Goal: Task Accomplishment & Management: Manage account settings

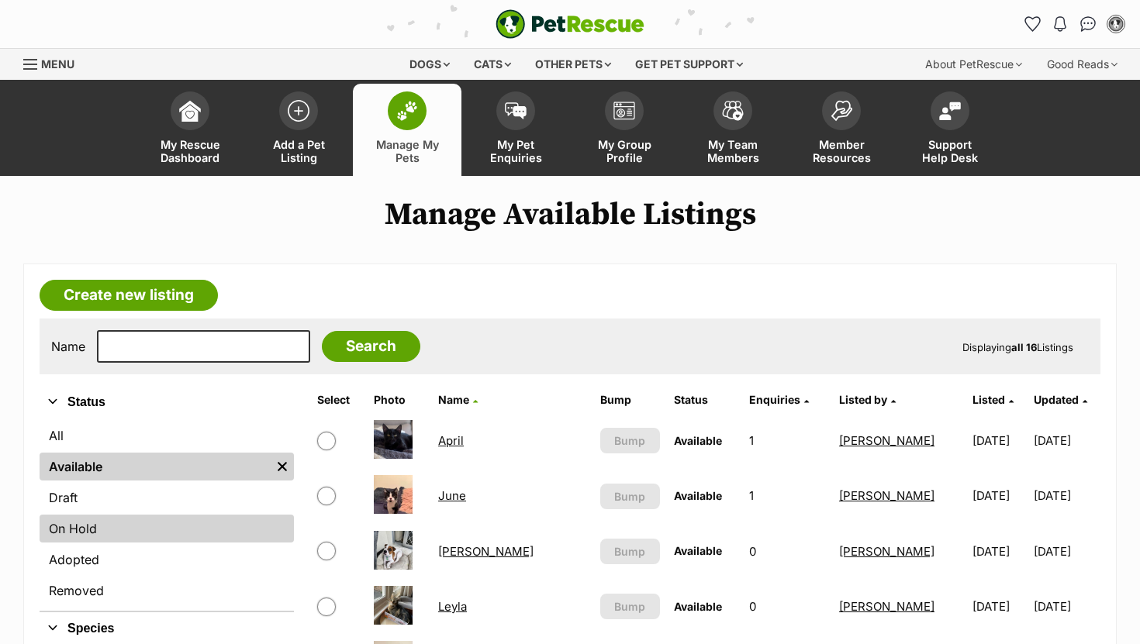
click at [123, 523] on link "On Hold" at bounding box center [167, 529] width 254 height 28
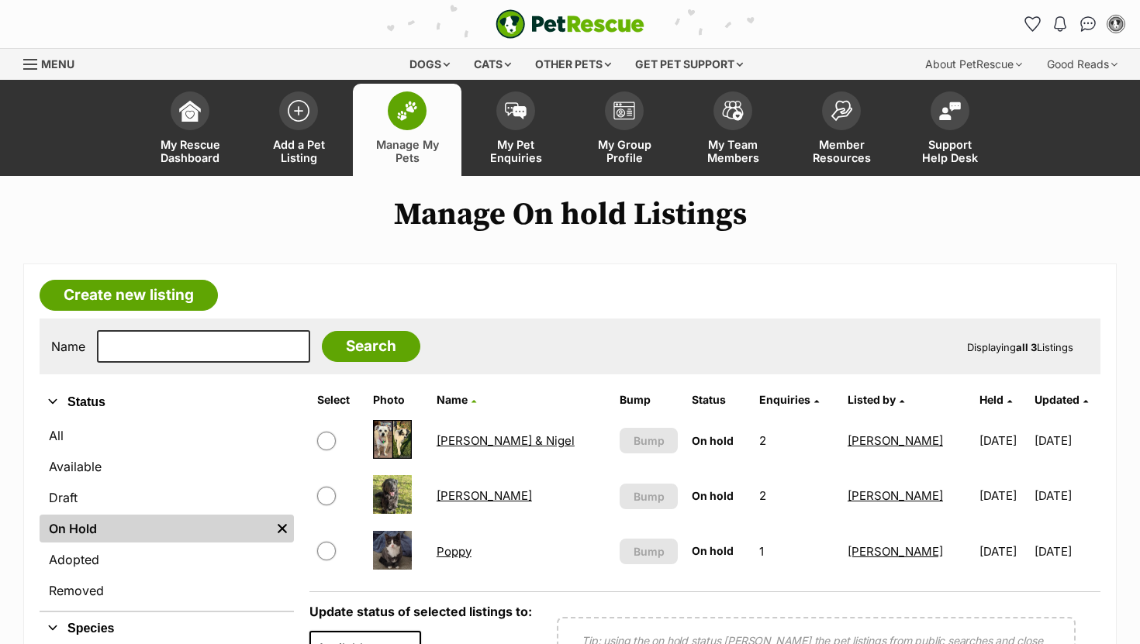
click at [463, 551] on link "Poppy" at bounding box center [454, 551] width 35 height 15
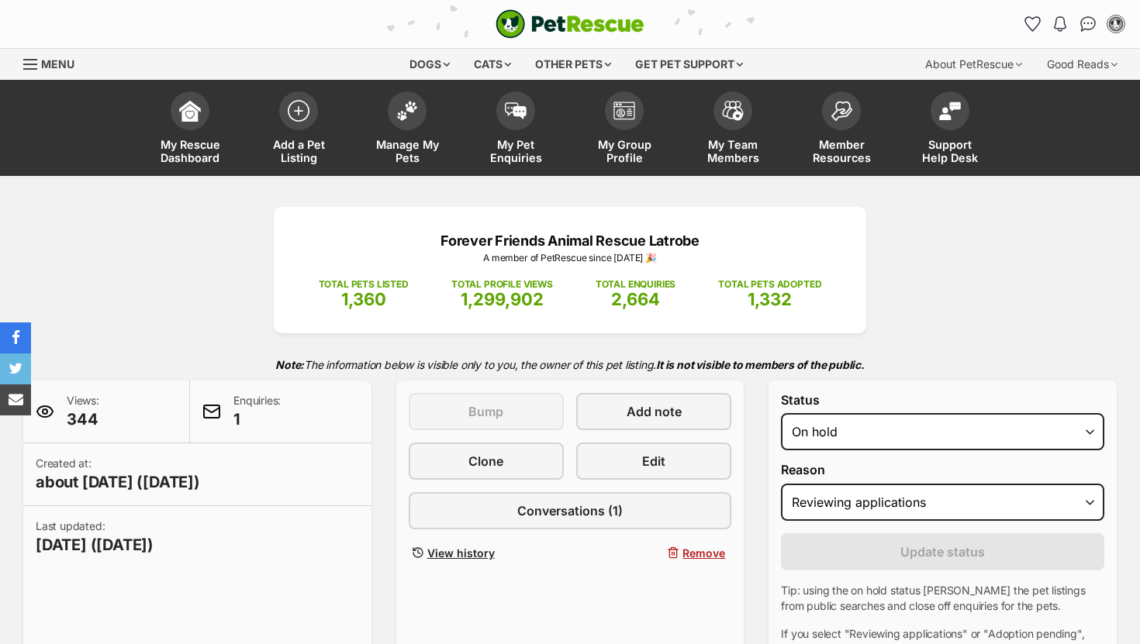
select select "reviewing_applications"
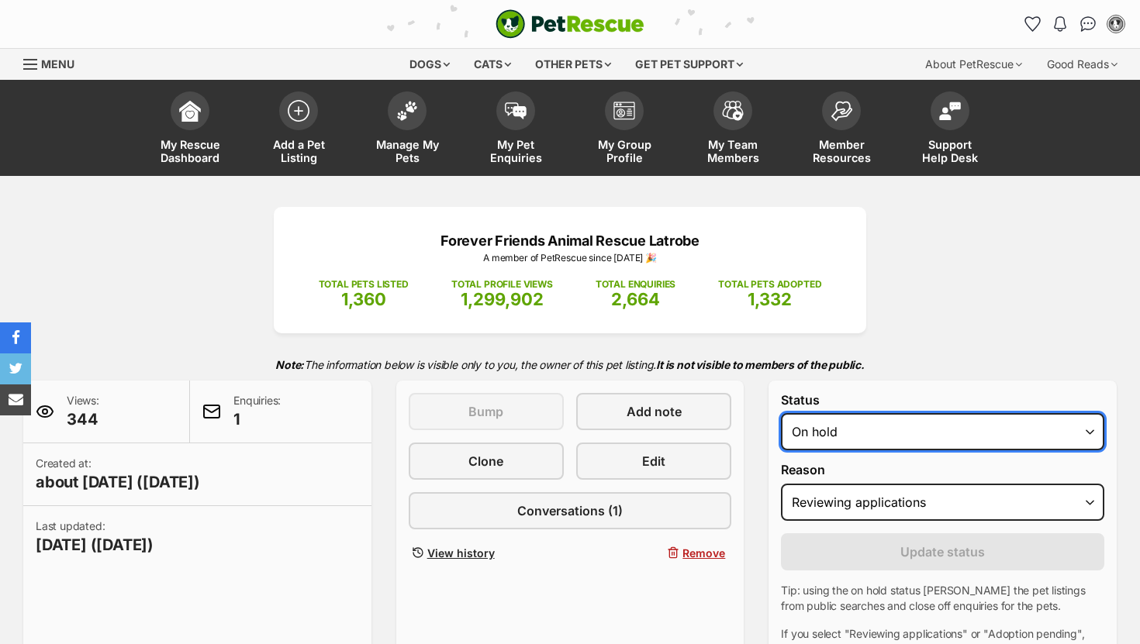
click at [844, 443] on select "Draft - not available as listing has enquires Available On hold Adopted" at bounding box center [942, 431] width 323 height 37
select select "rehomed"
click at [781, 414] on select "Draft - not available as listing has enquires Available On hold Adopted" at bounding box center [942, 431] width 323 height 37
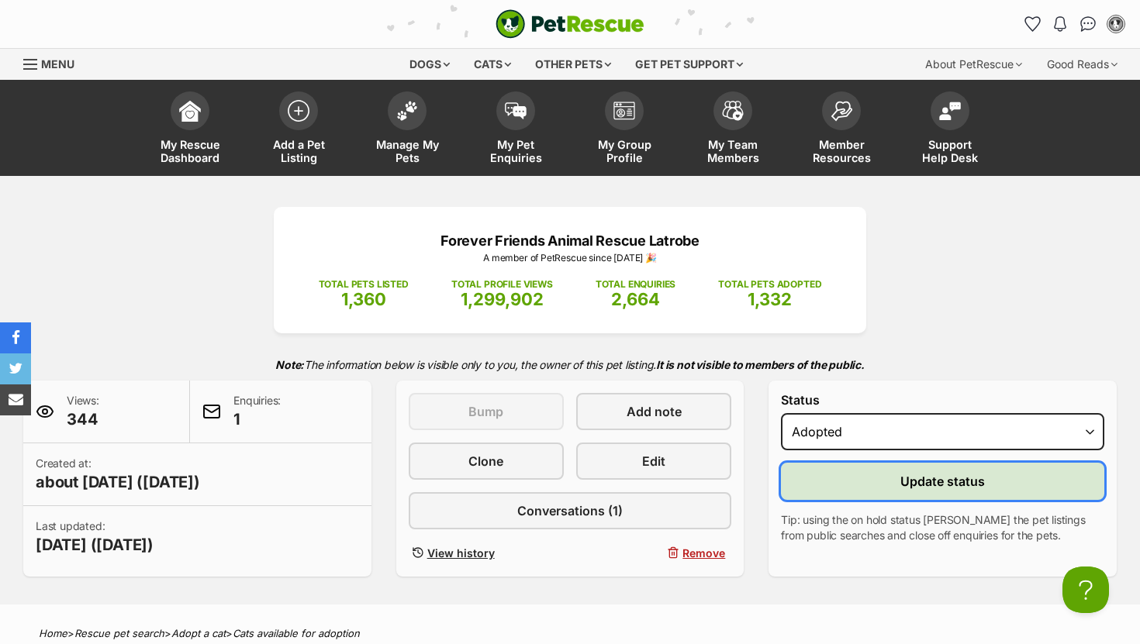
click at [858, 488] on button "Update status" at bounding box center [942, 481] width 323 height 37
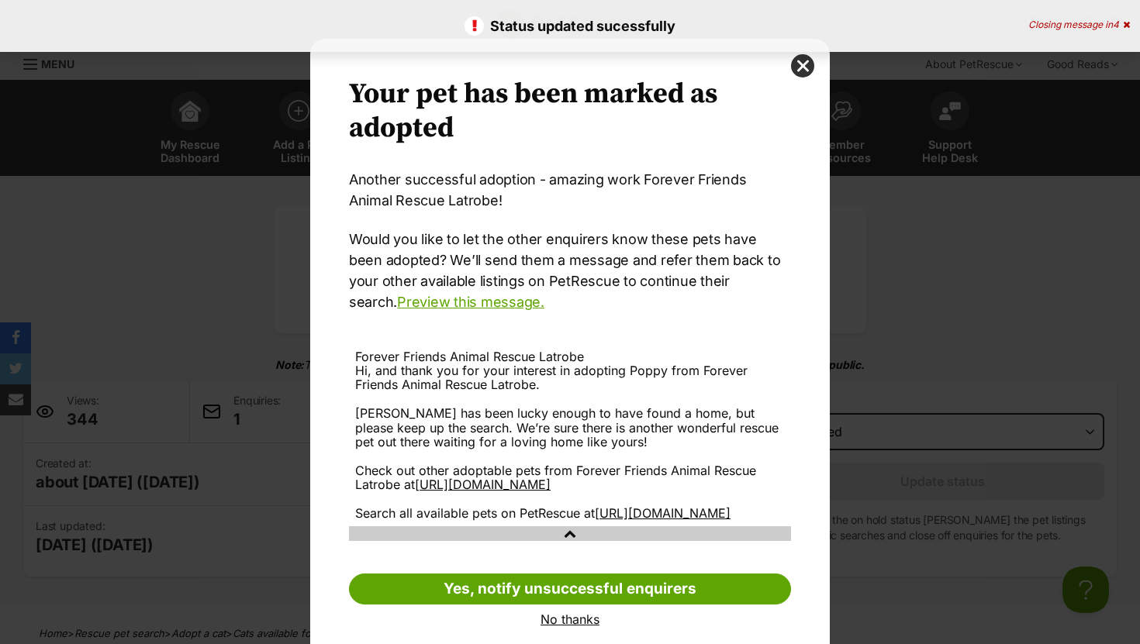
scroll to position [50, 0]
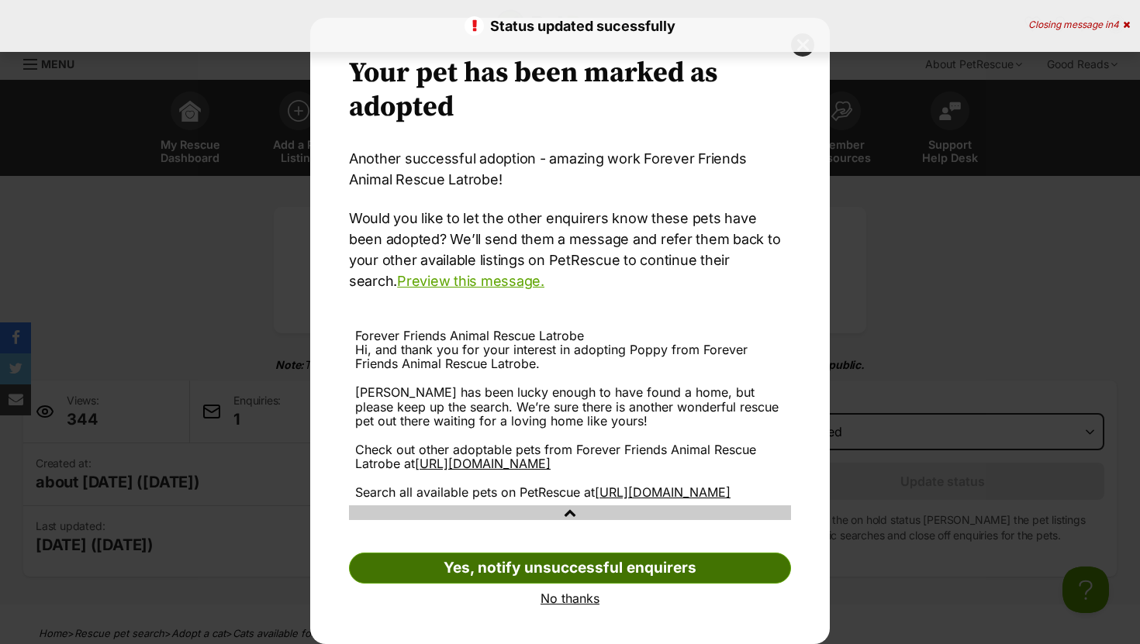
click at [480, 565] on link "Yes, notify unsuccessful enquirers" at bounding box center [570, 568] width 442 height 31
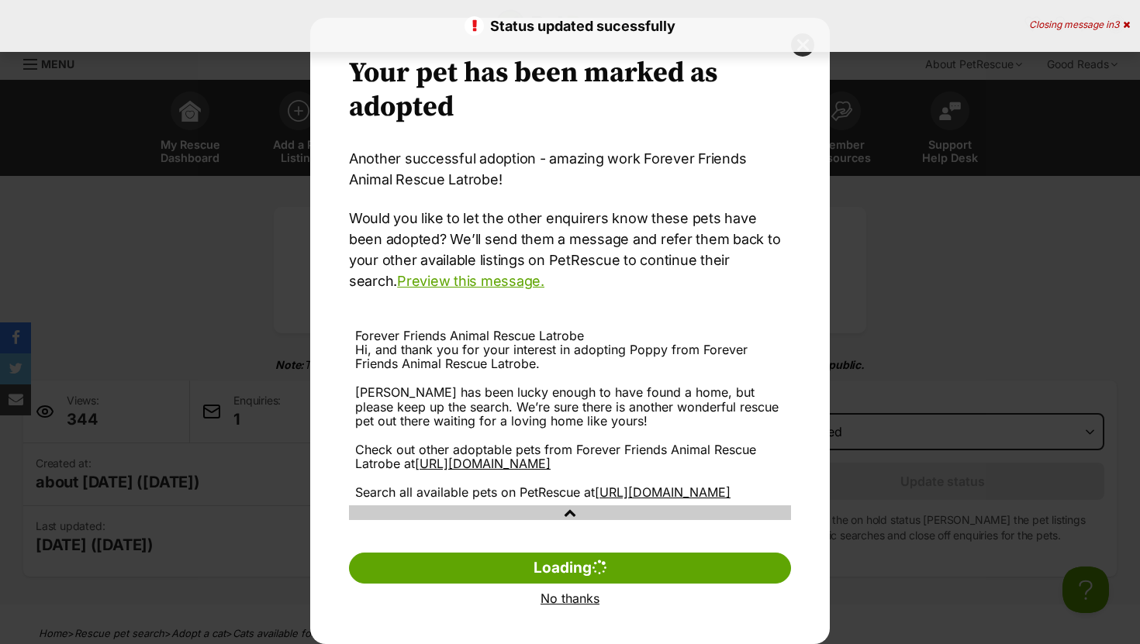
scroll to position [0, 0]
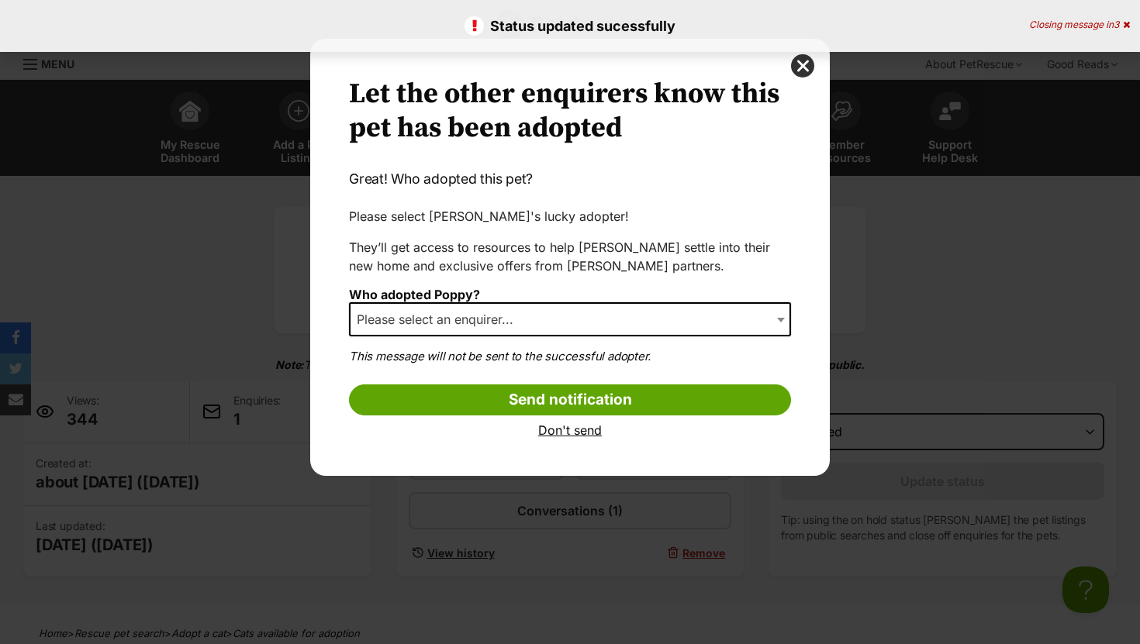
click at [482, 299] on div "Who adopted Poppy? Please select an enquirer... Eva Anido (evamaryanido@gmail.c…" at bounding box center [570, 318] width 442 height 60
click at [475, 323] on span "Please select an enquirer..." at bounding box center [439, 320] width 178 height 22
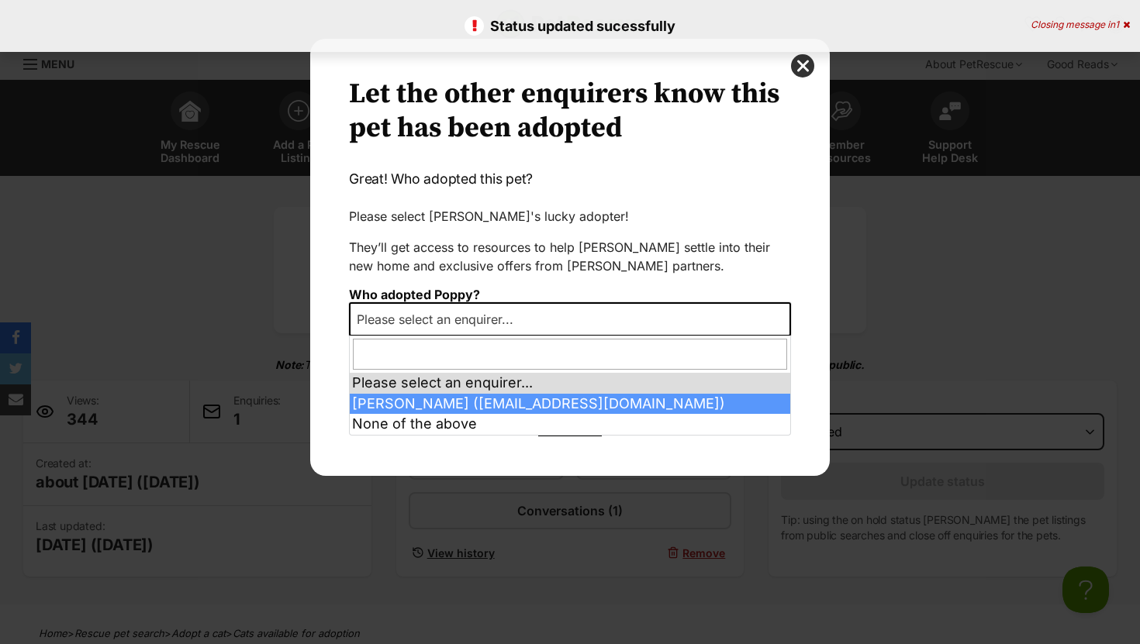
select select "2010859"
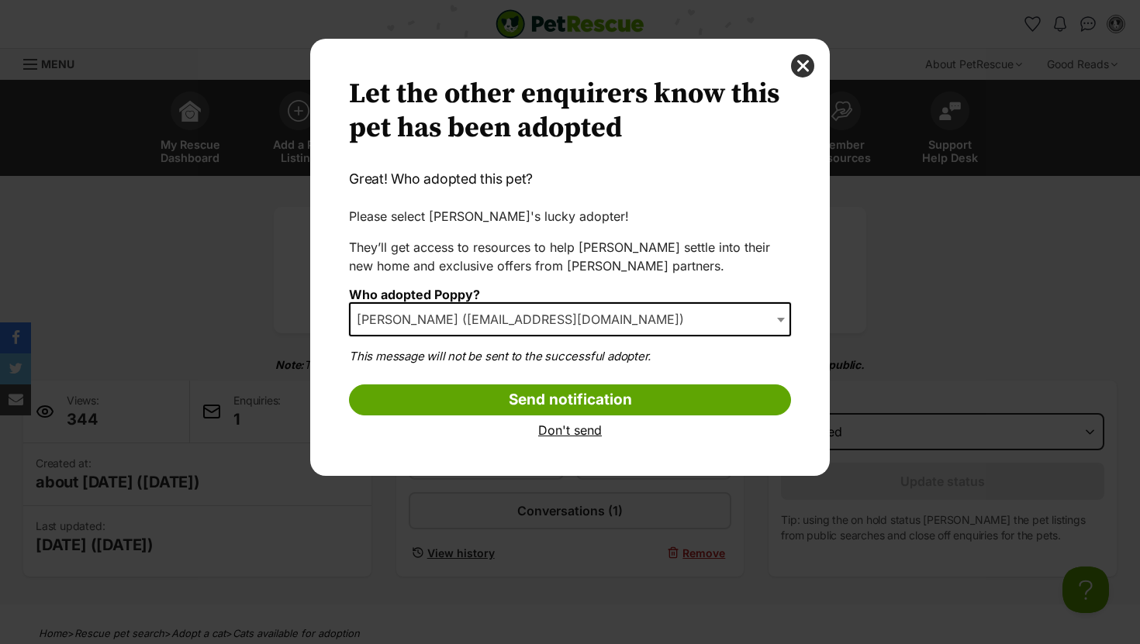
click at [463, 402] on input "Send notification" at bounding box center [570, 400] width 442 height 31
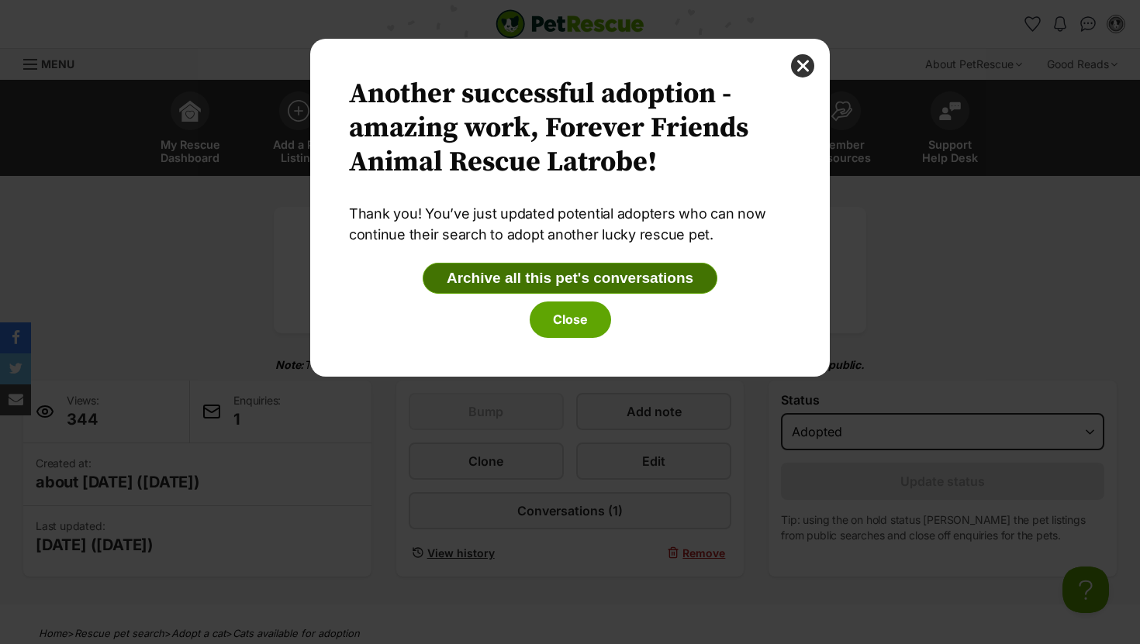
click at [502, 282] on button "Archive all this pet's conversations" at bounding box center [570, 278] width 295 height 31
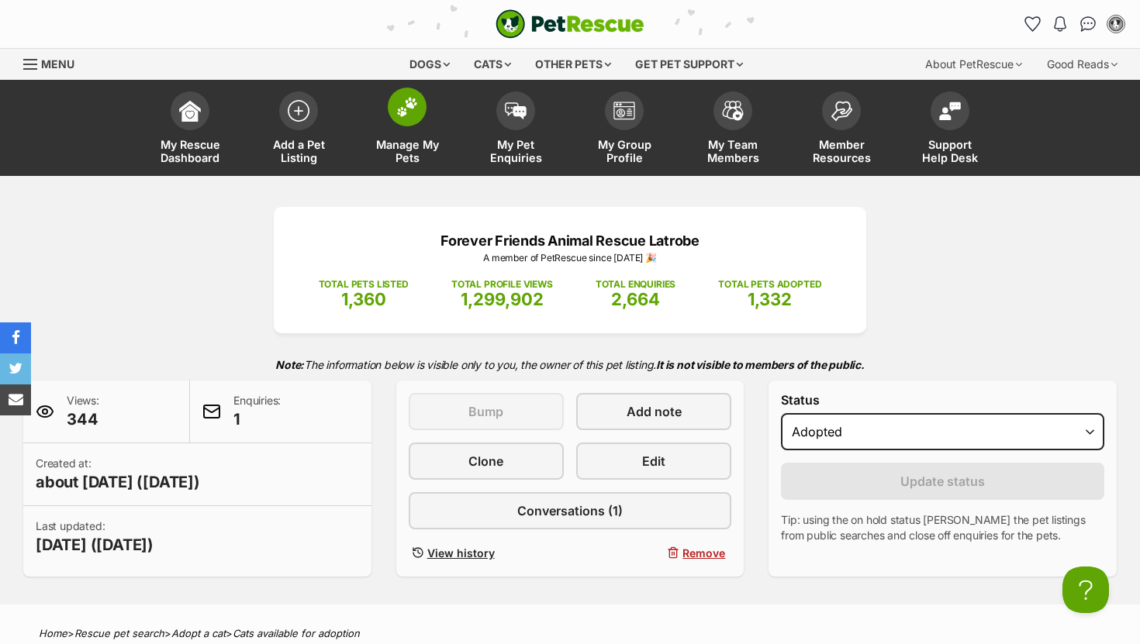
click at [401, 123] on span at bounding box center [407, 107] width 39 height 39
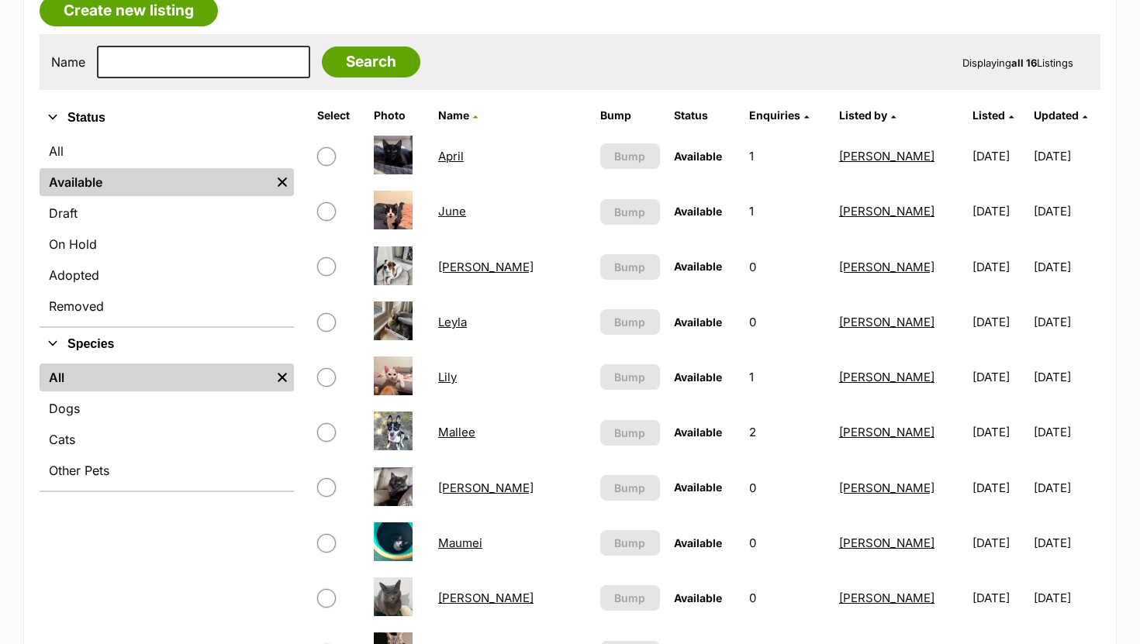
scroll to position [288, 0]
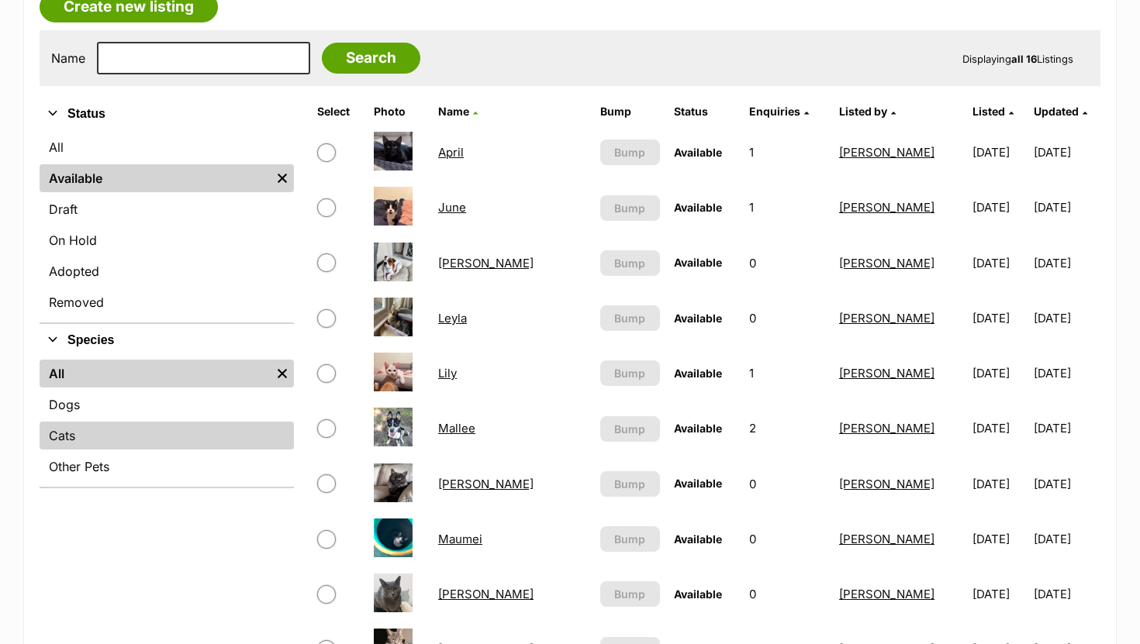
click at [120, 438] on link "Cats" at bounding box center [167, 436] width 254 height 28
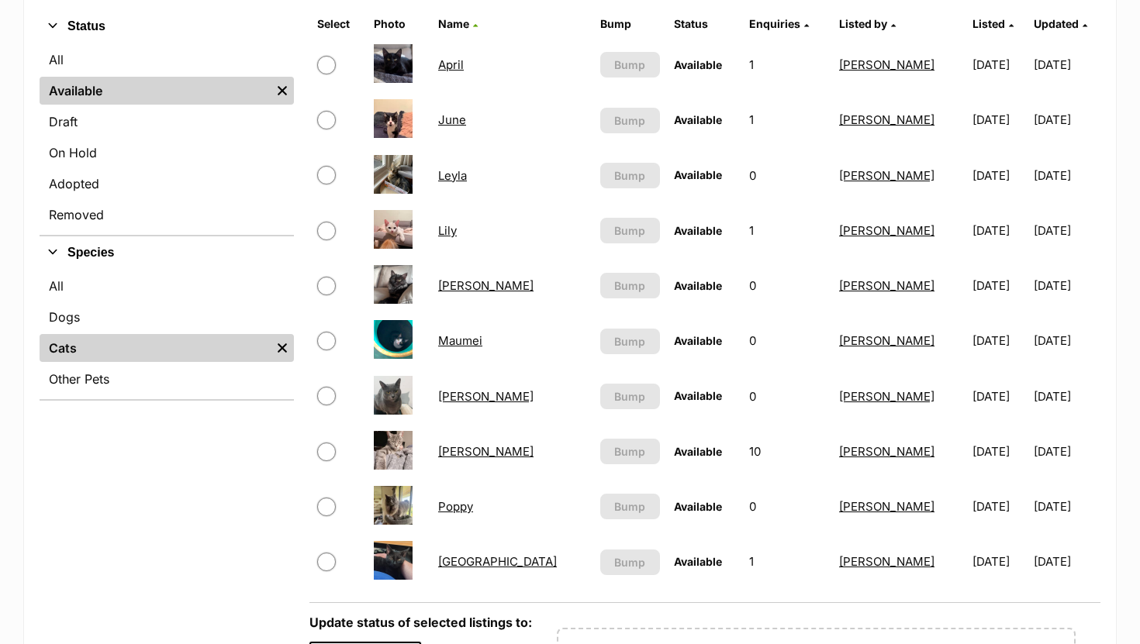
scroll to position [254, 0]
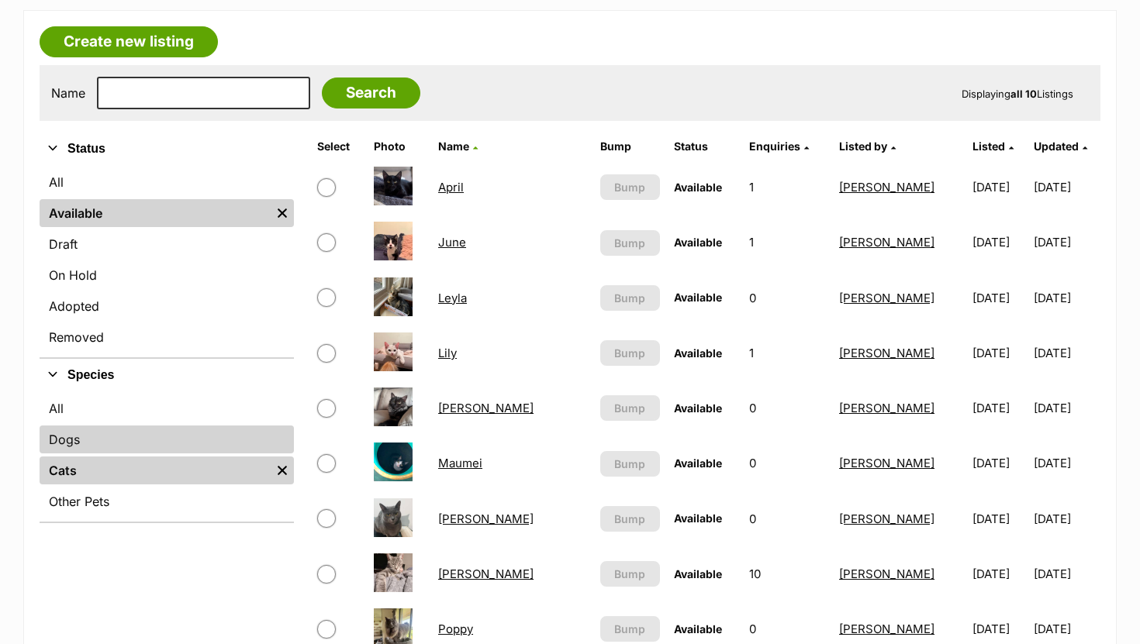
click at [88, 440] on link "Dogs" at bounding box center [167, 440] width 254 height 28
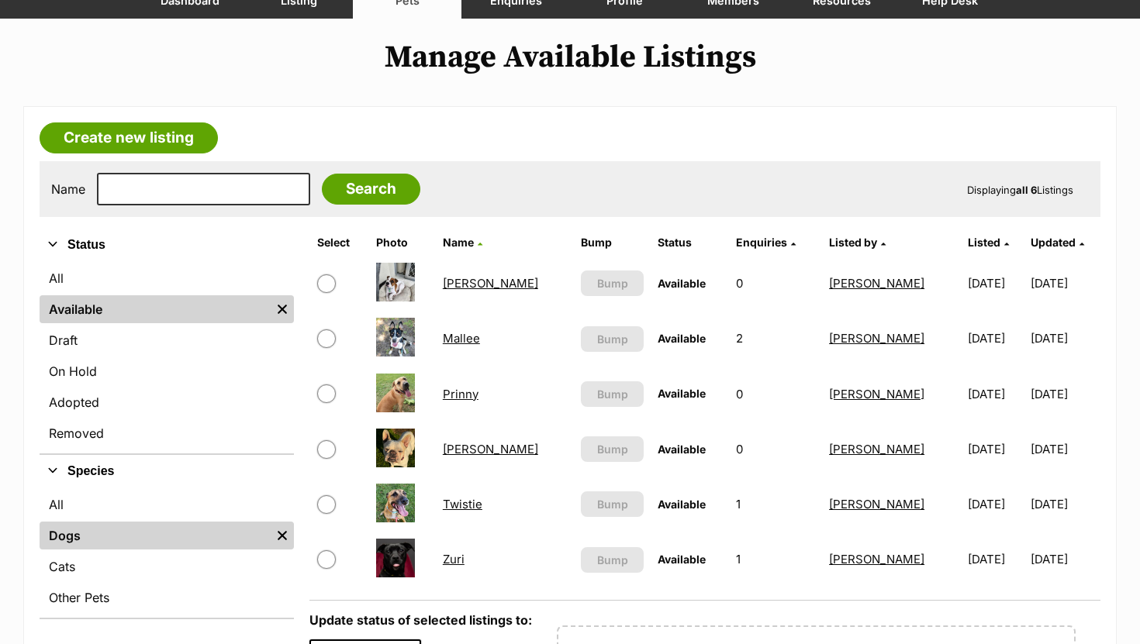
scroll to position [158, 0]
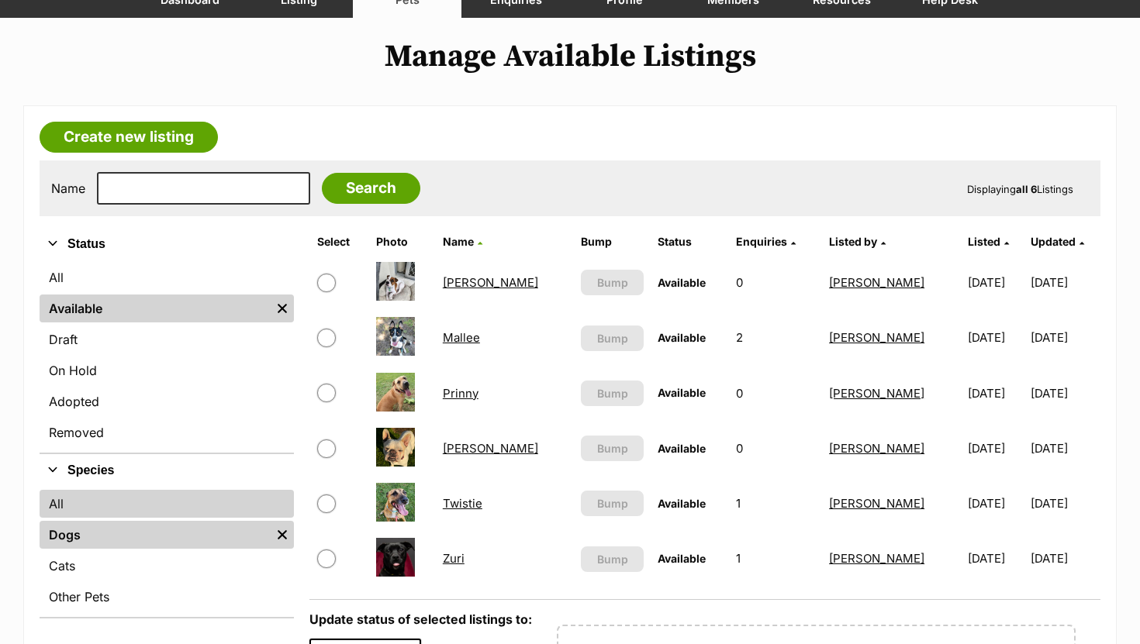
click at [79, 504] on link "All" at bounding box center [167, 504] width 254 height 28
